Goal: Task Accomplishment & Management: Complete application form

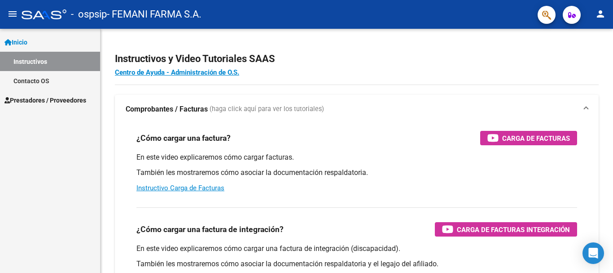
click at [51, 62] on link "Instructivos" at bounding box center [50, 61] width 100 height 19
click at [57, 104] on span "Prestadores / Proveedores" at bounding box center [45, 100] width 82 height 10
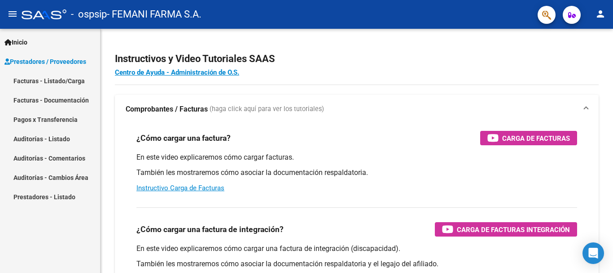
click at [61, 78] on link "Facturas - Listado/Carga" at bounding box center [50, 80] width 100 height 19
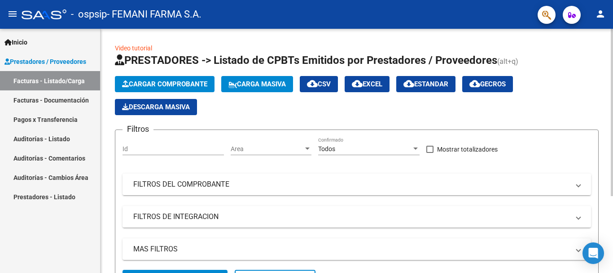
click at [157, 75] on app-list-header "PRESTADORES -> Listado de CPBTs Emitidos por Prestadores / Proveedores (alt+q) …" at bounding box center [357, 174] width 484 height 242
click at [150, 83] on span "Cargar Comprobante" at bounding box center [164, 84] width 85 height 8
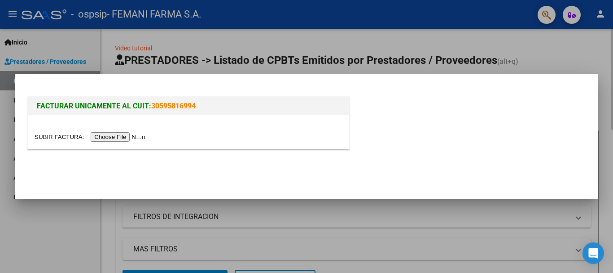
click at [533, 53] on div at bounding box center [306, 136] width 613 height 273
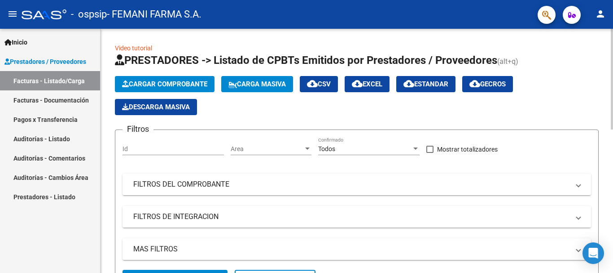
click at [154, 84] on span "Cargar Comprobante" at bounding box center [164, 84] width 85 height 8
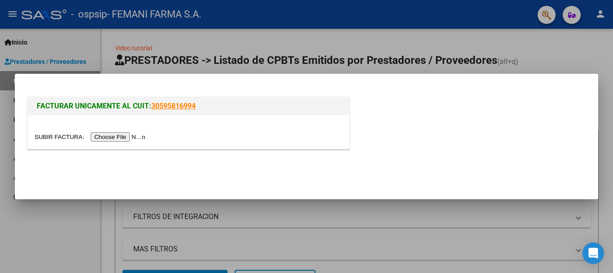
click at [141, 137] on input "file" at bounding box center [92, 136] width 114 height 9
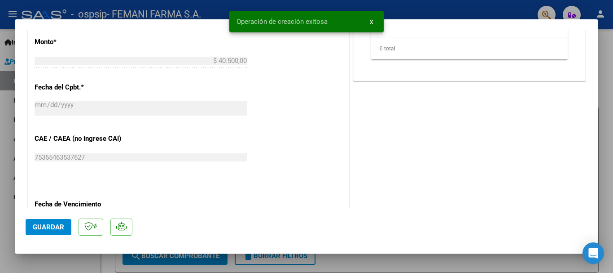
scroll to position [494, 0]
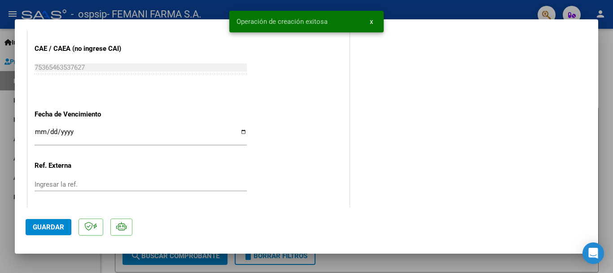
click at [39, 132] on input "Ingresar la fecha" at bounding box center [141, 135] width 212 height 14
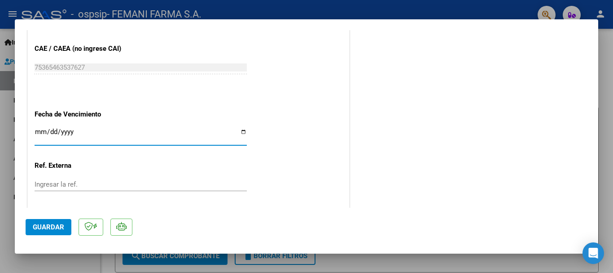
type input "5020-10-09"
type input "[DATE]"
click at [55, 227] on span "Guardar" at bounding box center [48, 227] width 31 height 8
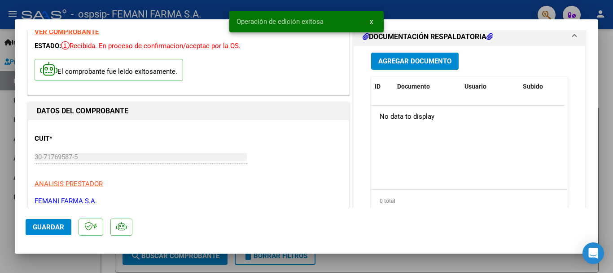
scroll to position [0, 0]
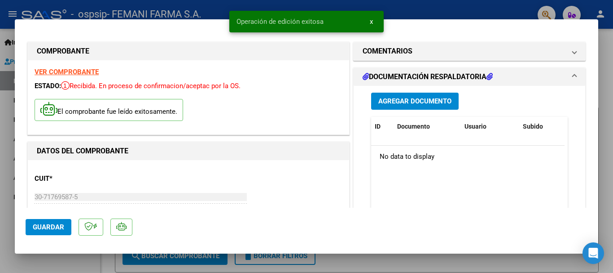
click at [413, 103] on span "Agregar Documento" at bounding box center [415, 101] width 73 height 8
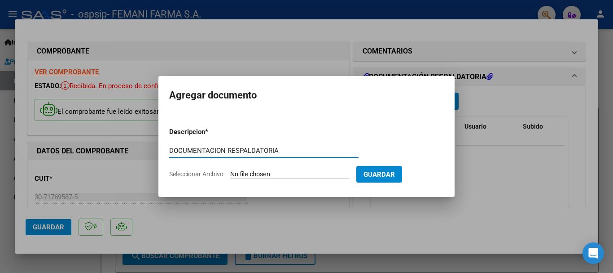
type input "DOCUMENTACION RESPALDATORIA"
type input "C:\fakepath\15102.pdf"
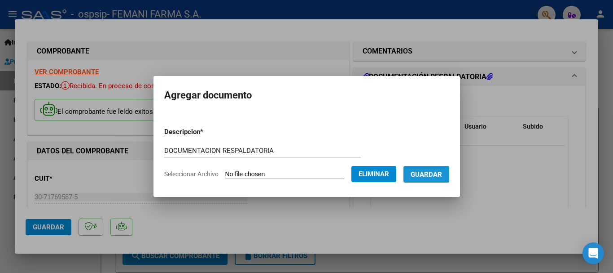
click at [441, 172] on span "Guardar" at bounding box center [426, 174] width 31 height 8
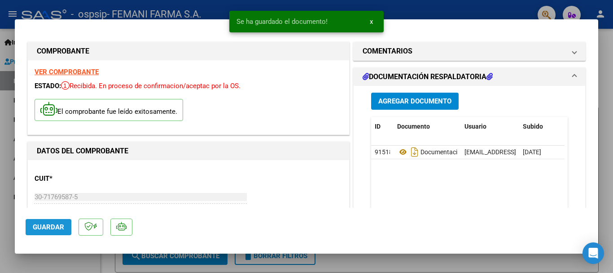
click at [46, 225] on span "Guardar" at bounding box center [48, 227] width 31 height 8
click at [374, 22] on button "x" at bounding box center [372, 21] width 18 height 16
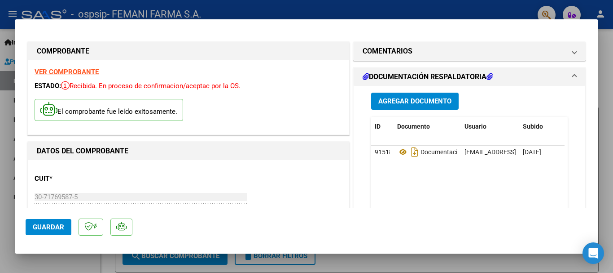
click at [375, 13] on div at bounding box center [306, 136] width 613 height 273
type input "$ 0,00"
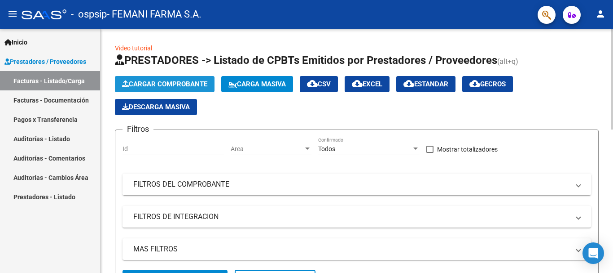
click at [197, 85] on span "Cargar Comprobante" at bounding box center [164, 84] width 85 height 8
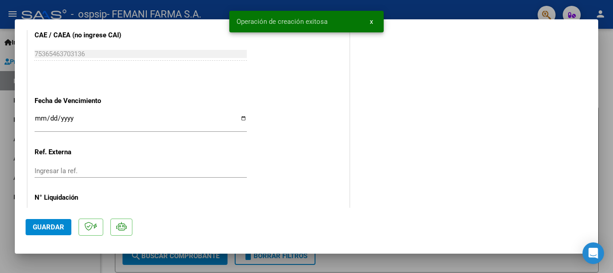
scroll to position [539, 0]
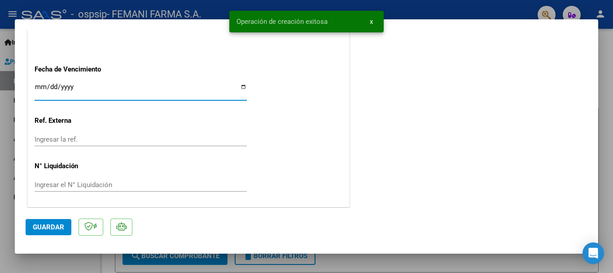
click at [40, 84] on input "Ingresar la fecha" at bounding box center [141, 90] width 212 height 14
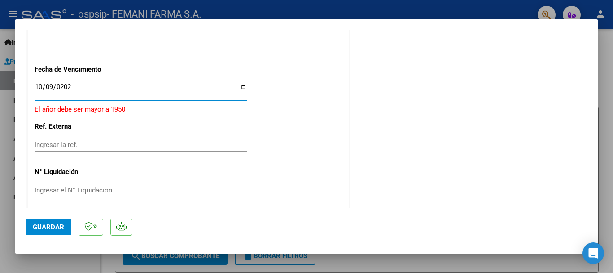
type input "[DATE]"
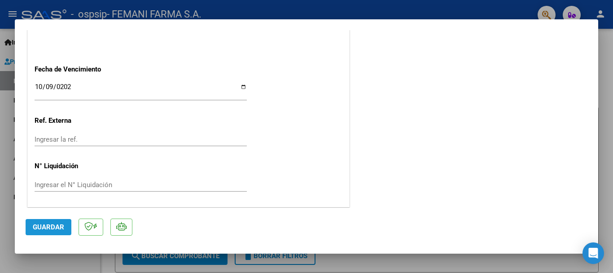
click at [50, 223] on span "Guardar" at bounding box center [48, 227] width 31 height 8
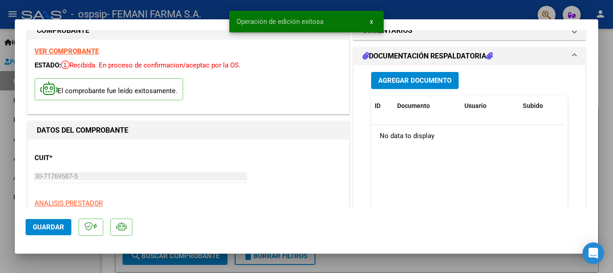
scroll to position [0, 0]
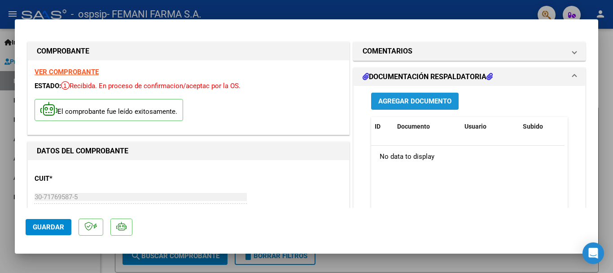
click at [424, 100] on span "Agregar Documento" at bounding box center [415, 101] width 73 height 8
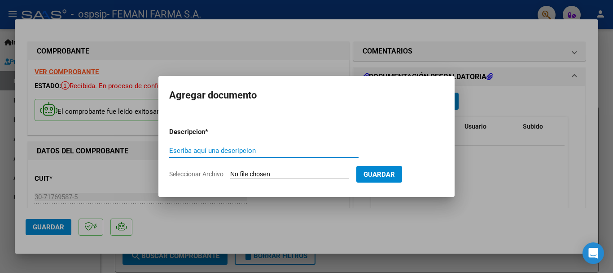
paste input "D"
type input "DOCUMENTACION RESPALDATORIA"
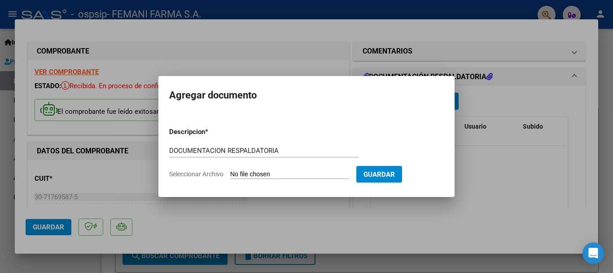
type input "C:\fakepath\15665.pdf"
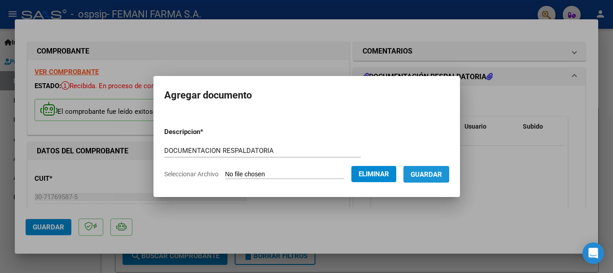
click at [440, 173] on span "Guardar" at bounding box center [426, 174] width 31 height 8
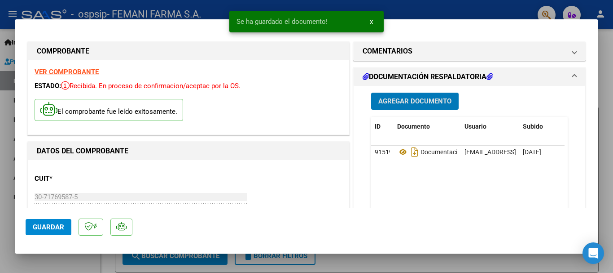
click at [45, 229] on span "Guardar" at bounding box center [48, 227] width 31 height 8
click at [372, 21] on span "x" at bounding box center [371, 22] width 3 height 8
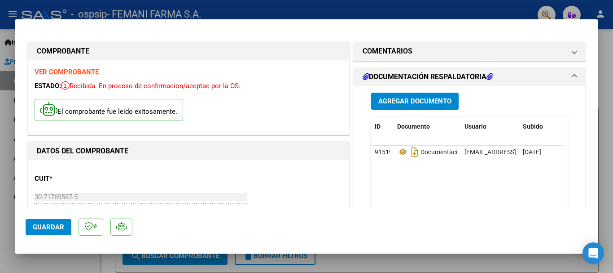
click at [374, 14] on div at bounding box center [306, 136] width 613 height 273
type input "$ 0,00"
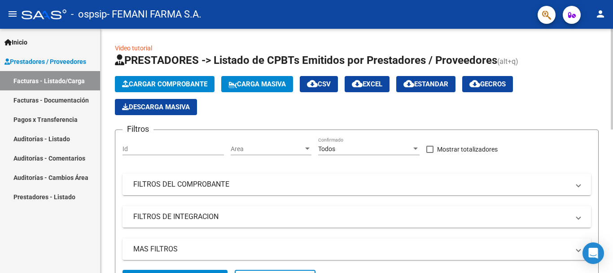
click at [171, 85] on span "Cargar Comprobante" at bounding box center [164, 84] width 85 height 8
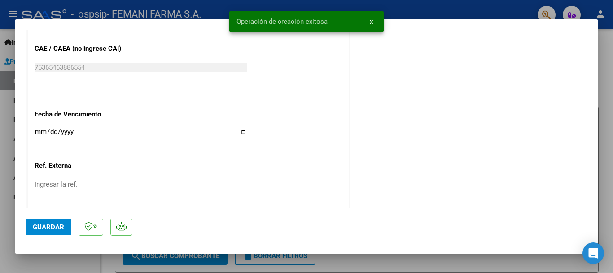
scroll to position [540, 0]
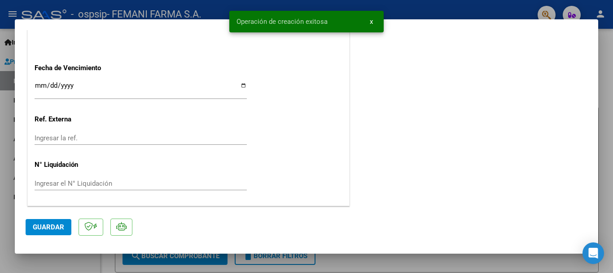
click at [38, 84] on input "Ingresar la fecha" at bounding box center [141, 89] width 212 height 14
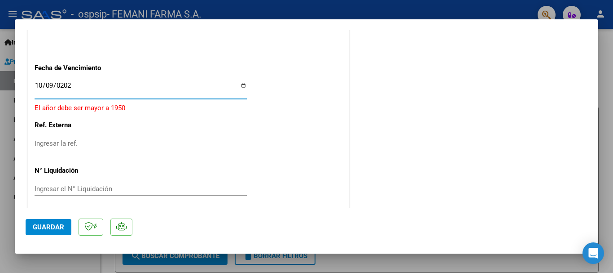
type input "[DATE]"
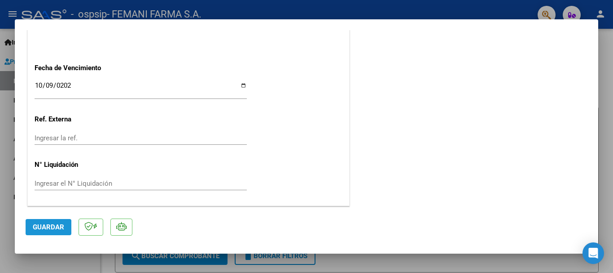
click at [61, 225] on span "Guardar" at bounding box center [48, 227] width 31 height 8
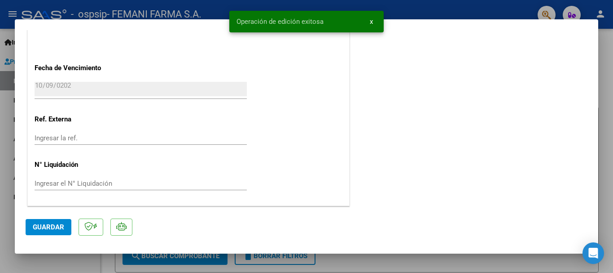
click at [371, 21] on span "x" at bounding box center [371, 22] width 3 height 8
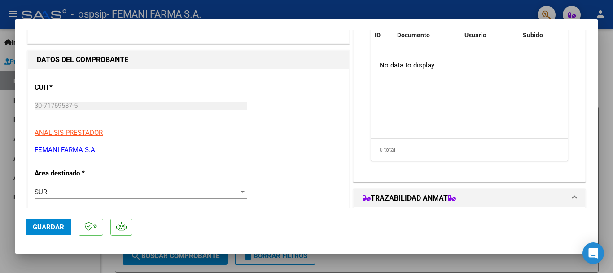
scroll to position [0, 0]
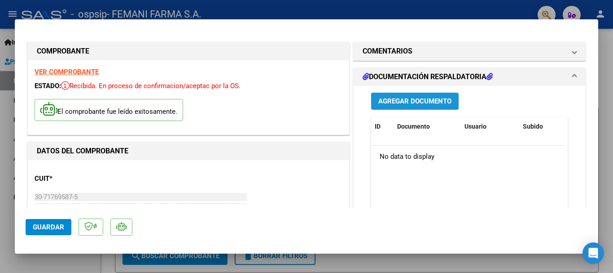
click at [423, 96] on button "Agregar Documento" at bounding box center [415, 101] width 88 height 17
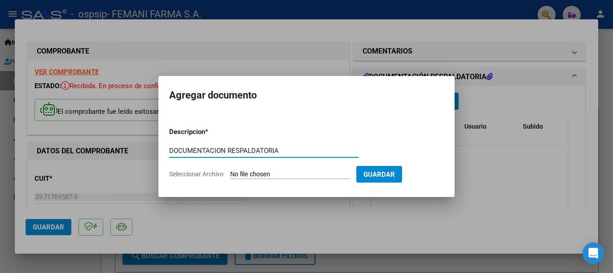
type input "DOCUMENTACION RESPALDATORIA"
type input "C:\fakepath\16182.pdf"
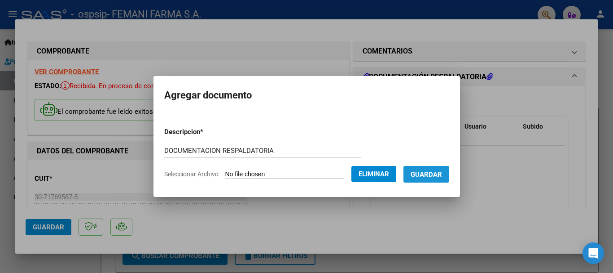
click at [431, 175] on span "Guardar" at bounding box center [426, 174] width 31 height 8
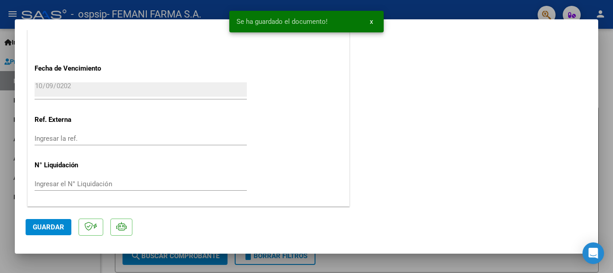
scroll to position [540, 0]
click at [47, 228] on span "Guardar" at bounding box center [48, 227] width 31 height 8
click at [372, 22] on span "x" at bounding box center [371, 22] width 3 height 8
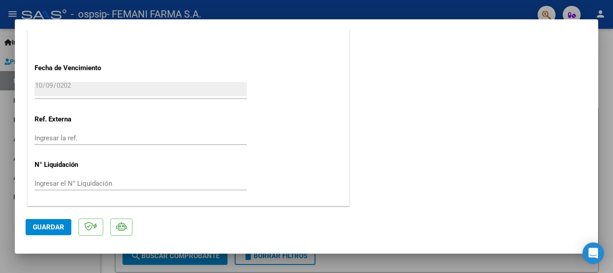
click at [370, 12] on div at bounding box center [306, 136] width 613 height 273
type input "$ 0,00"
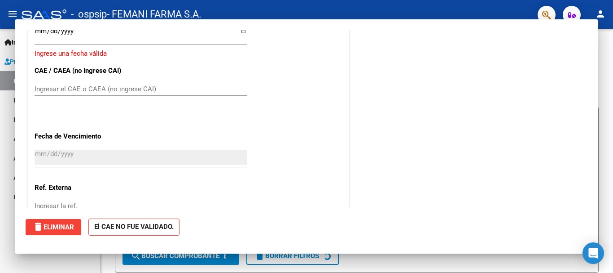
scroll to position [513, 0]
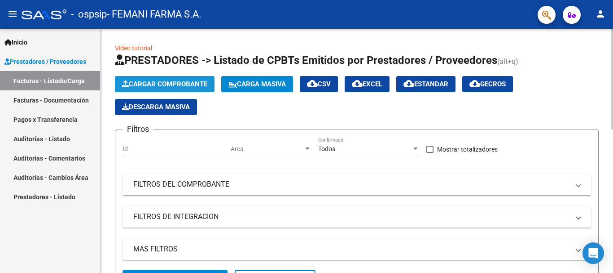
click at [199, 83] on span "Cargar Comprobante" at bounding box center [164, 84] width 85 height 8
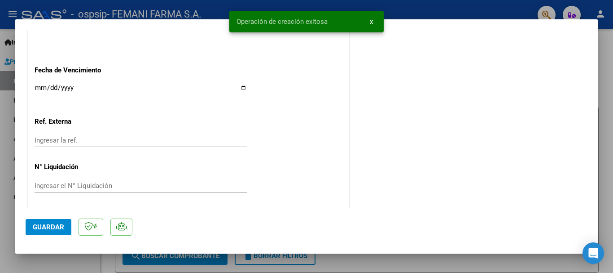
scroll to position [539, 0]
click at [40, 86] on input "Ingresar la fecha" at bounding box center [141, 90] width 212 height 14
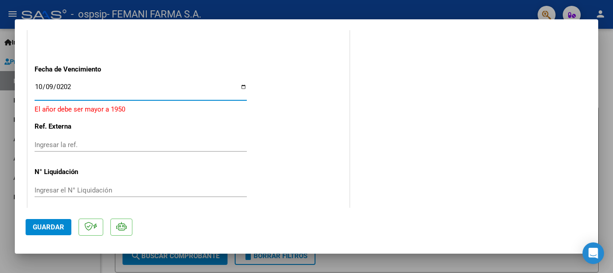
type input "[DATE]"
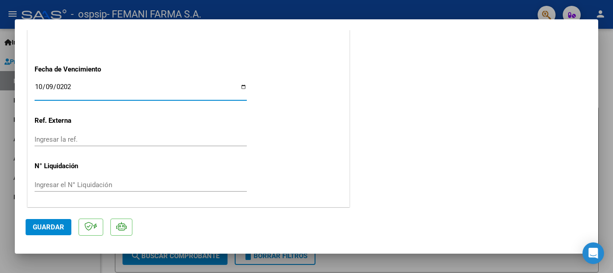
click at [48, 228] on span "Guardar" at bounding box center [48, 227] width 31 height 8
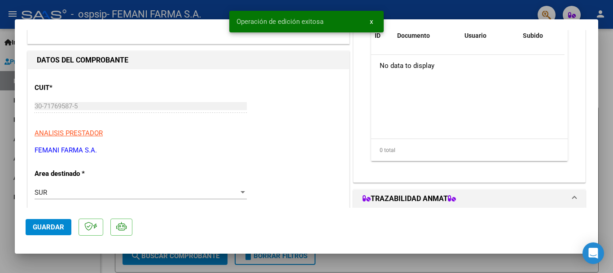
scroll to position [0, 0]
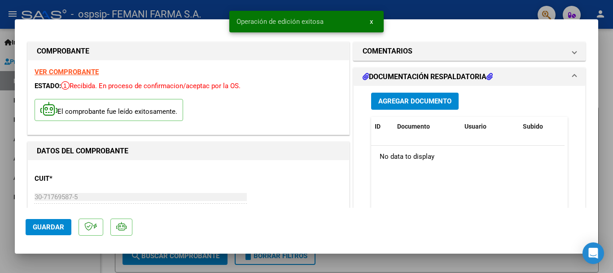
click at [422, 97] on span "Agregar Documento" at bounding box center [415, 101] width 73 height 8
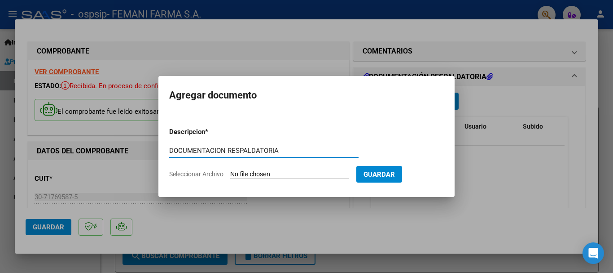
type input "DOCUMENTACION RESPALDATORIA"
type input "C:\fakepath\16195.pdf"
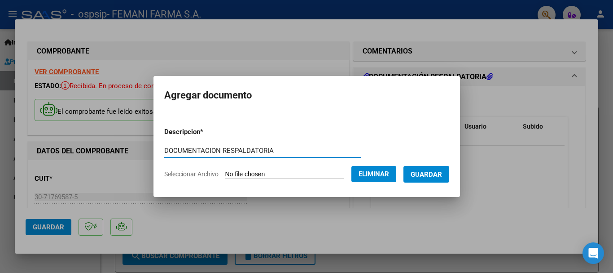
click at [440, 174] on span "Guardar" at bounding box center [426, 174] width 31 height 8
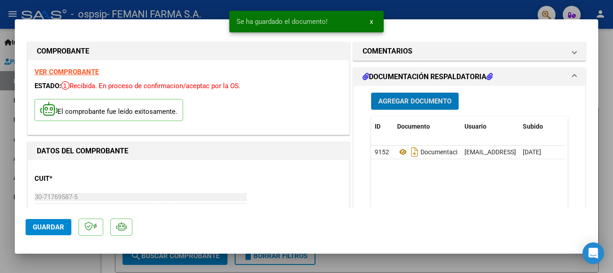
click at [40, 228] on span "Guardar" at bounding box center [48, 227] width 31 height 8
click at [373, 19] on span "x" at bounding box center [371, 22] width 3 height 8
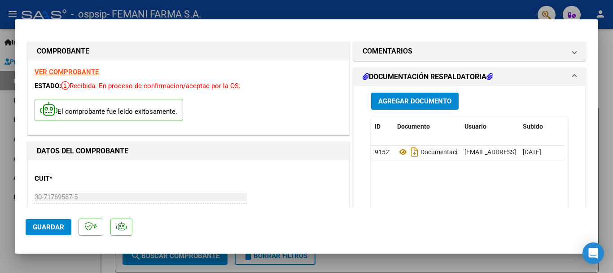
click at [367, 14] on div at bounding box center [306, 136] width 613 height 273
type input "$ 0,00"
